Goal: Task Accomplishment & Management: Manage account settings

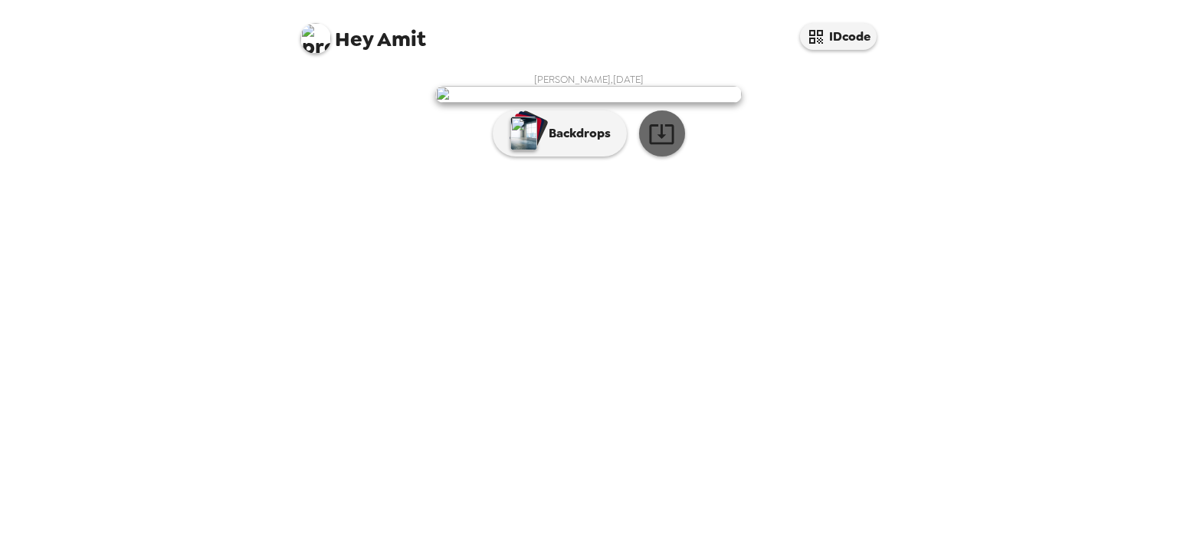
click at [646, 156] on button "button" at bounding box center [662, 133] width 46 height 46
click at [831, 164] on div "Amit Joshi , 09-16-2025 Backdrops" at bounding box center [588, 118] width 583 height 91
